Goal: Task Accomplishment & Management: Use online tool/utility

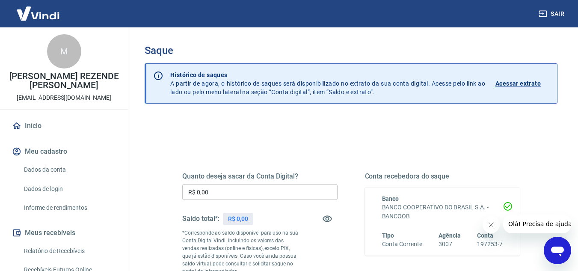
scroll to position [43, 0]
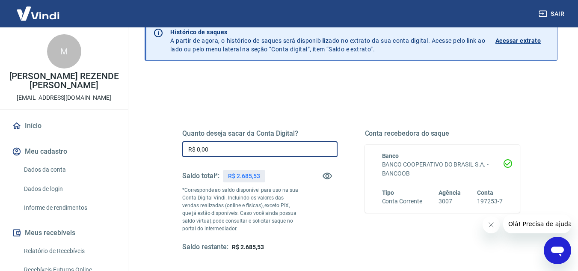
click at [275, 145] on input "R$ 0,00" at bounding box center [259, 149] width 155 height 16
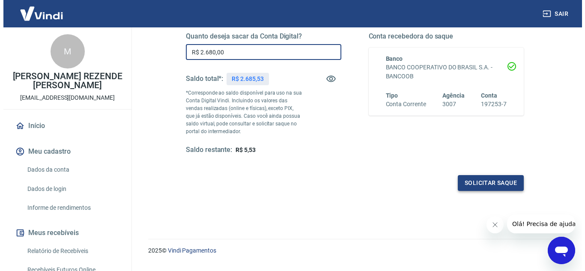
scroll to position [160, 0]
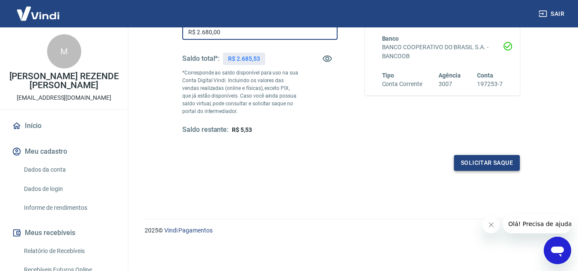
type input "R$ 2.680,00"
click at [472, 160] on button "Solicitar saque" at bounding box center [487, 163] width 66 height 16
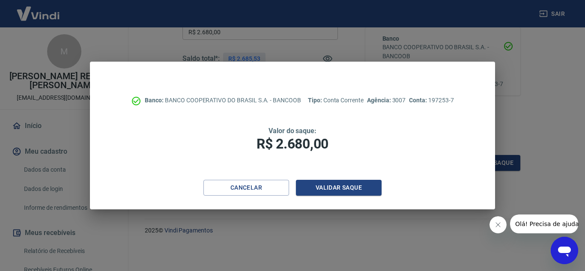
click at [325, 197] on div "Cancelar Validar saque" at bounding box center [292, 195] width 405 height 30
click at [328, 189] on button "Validar saque" at bounding box center [339, 188] width 86 height 16
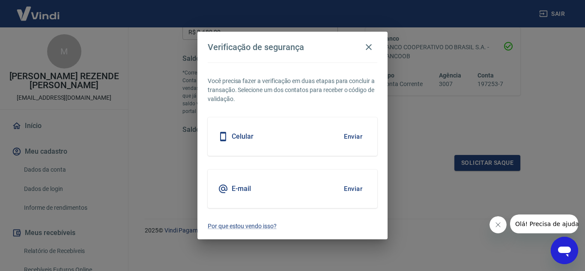
click at [352, 187] on button "Enviar" at bounding box center [353, 189] width 28 height 18
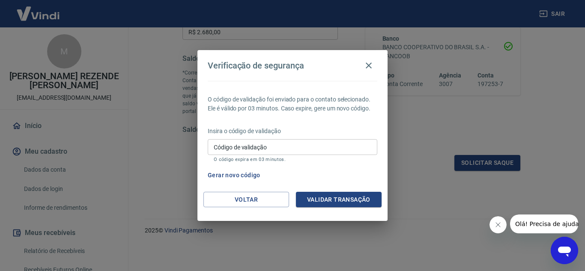
click at [293, 146] on input "Código de validação" at bounding box center [293, 147] width 170 height 16
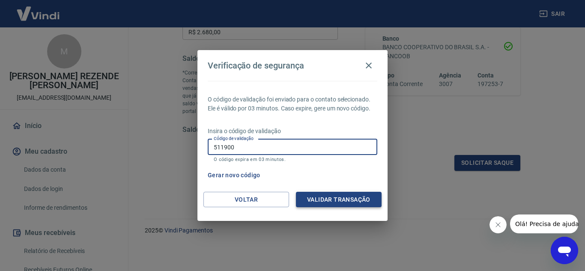
type input "511900"
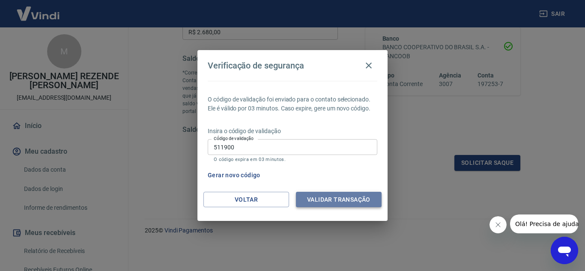
click at [325, 194] on button "Validar transação" at bounding box center [339, 200] width 86 height 16
